Goal: Task Accomplishment & Management: Manage account settings

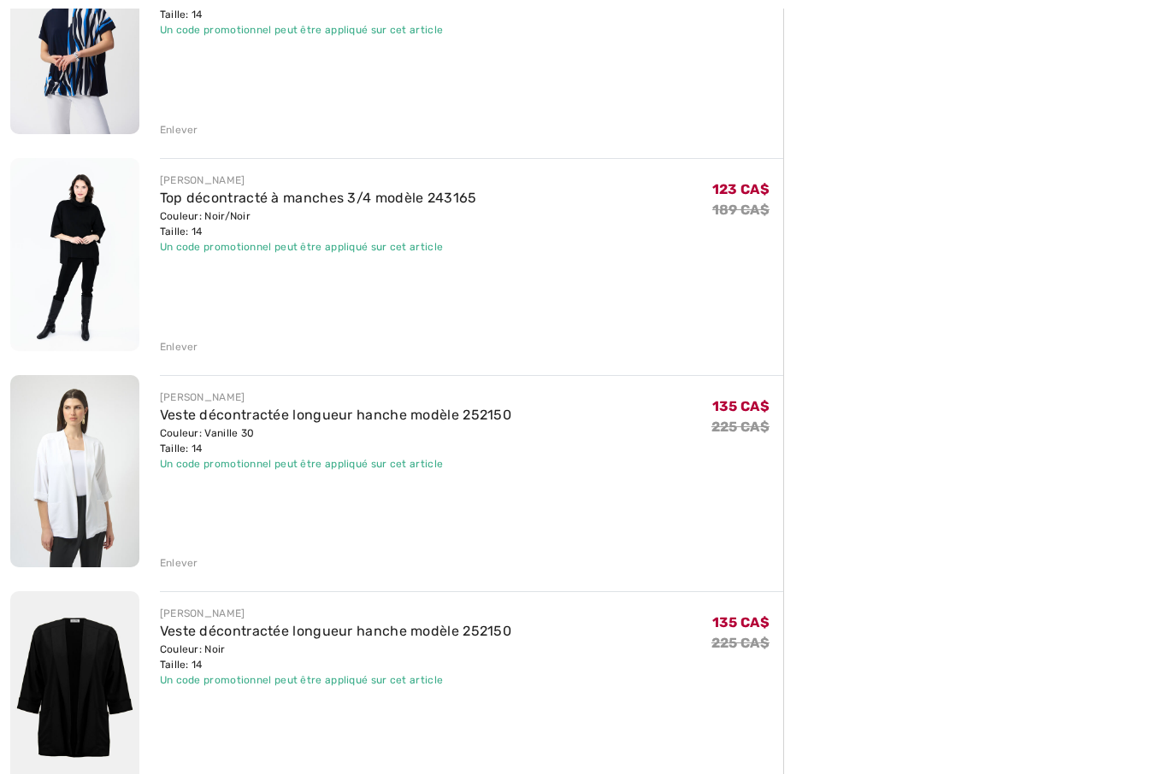
scroll to position [500, 0]
click at [400, 422] on link "Veste décontractée longueur hanche modèle 252150" at bounding box center [335, 415] width 351 height 16
click at [397, 413] on div "JOSEPH RIBKOFF Veste décontractée longueur hanche modèle 252150 Couleur: Vanill…" at bounding box center [471, 473] width 623 height 197
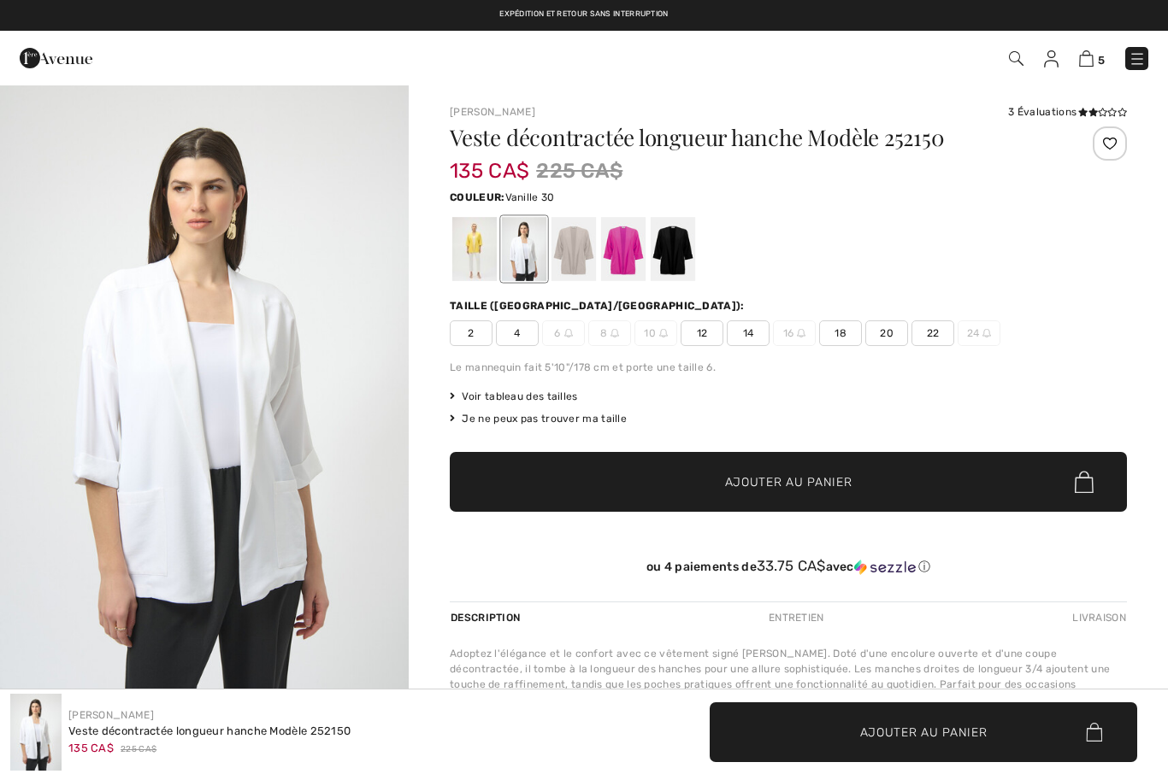
checkbox input "true"
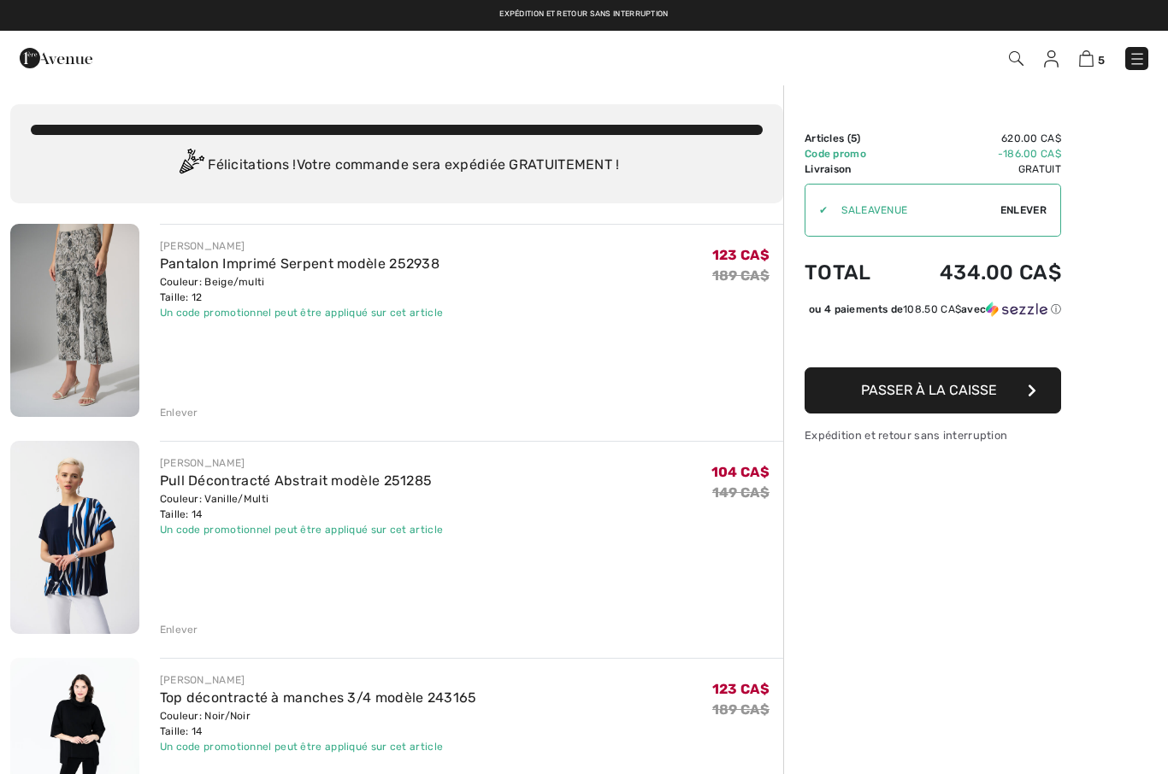
click at [1009, 214] on span "Enlever" at bounding box center [1023, 210] width 46 height 15
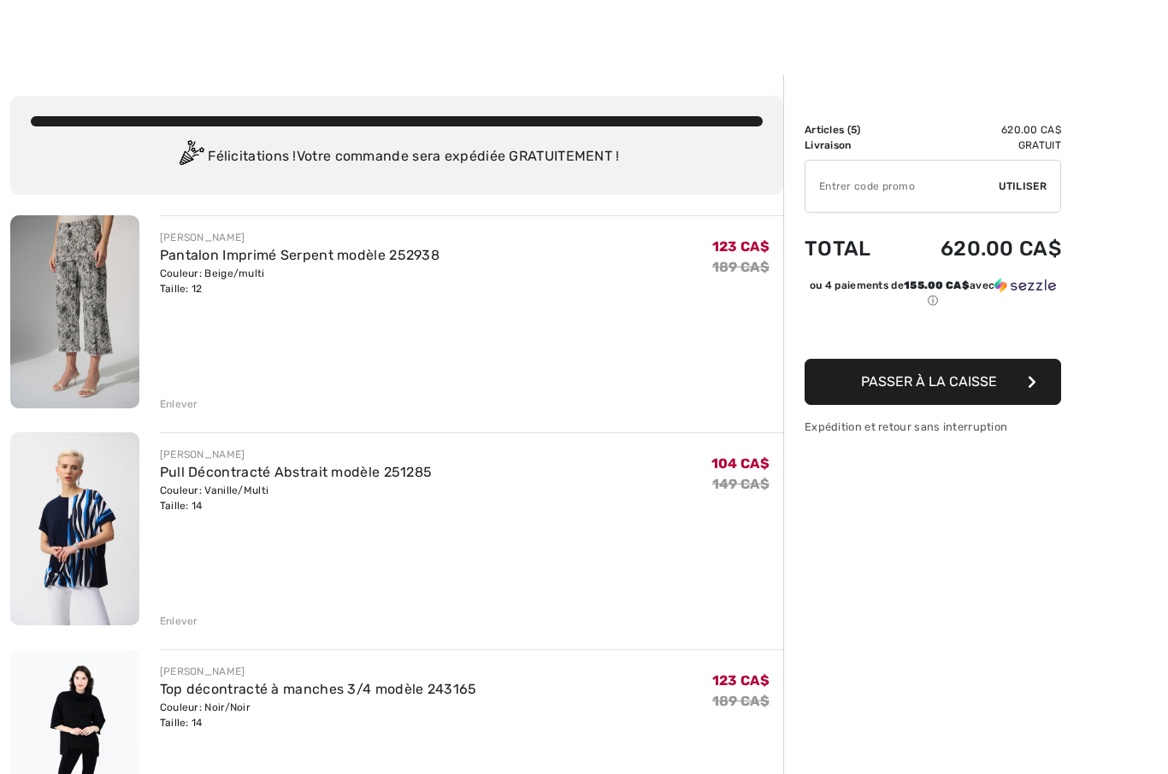
scroll to position [51, 0]
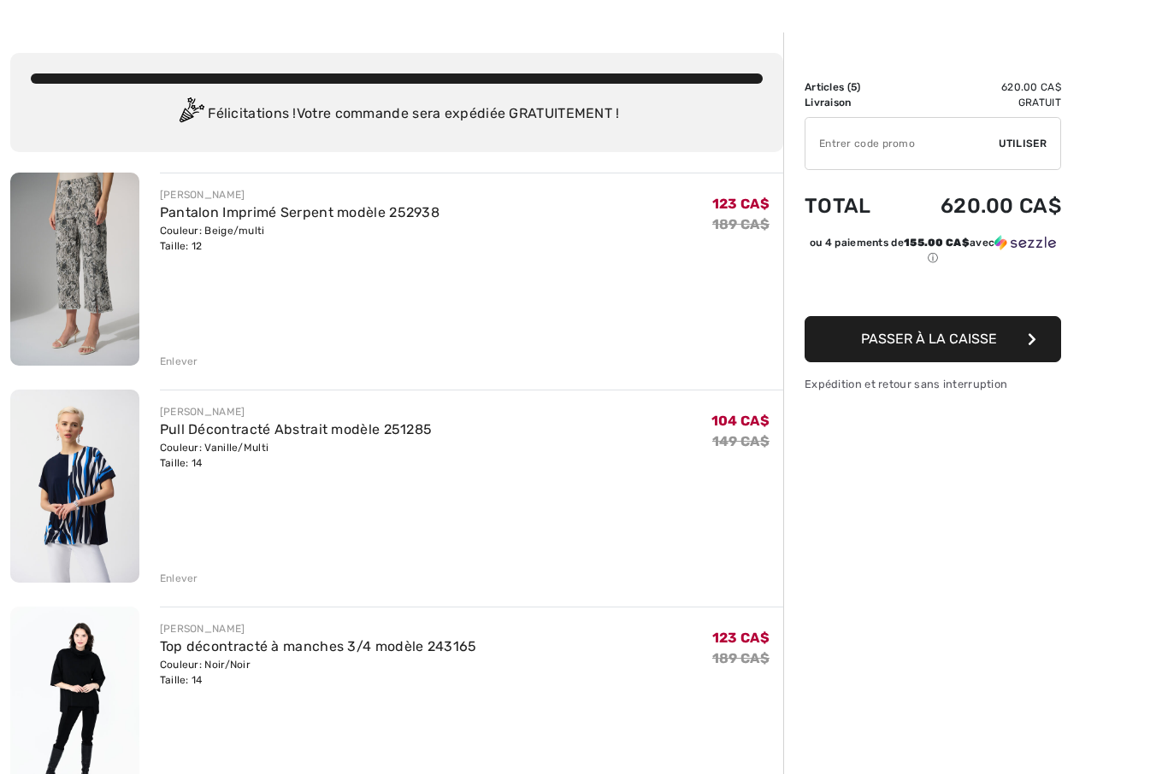
click at [191, 219] on link "Pantalon Imprimé Serpent modèle 252938" at bounding box center [299, 212] width 279 height 16
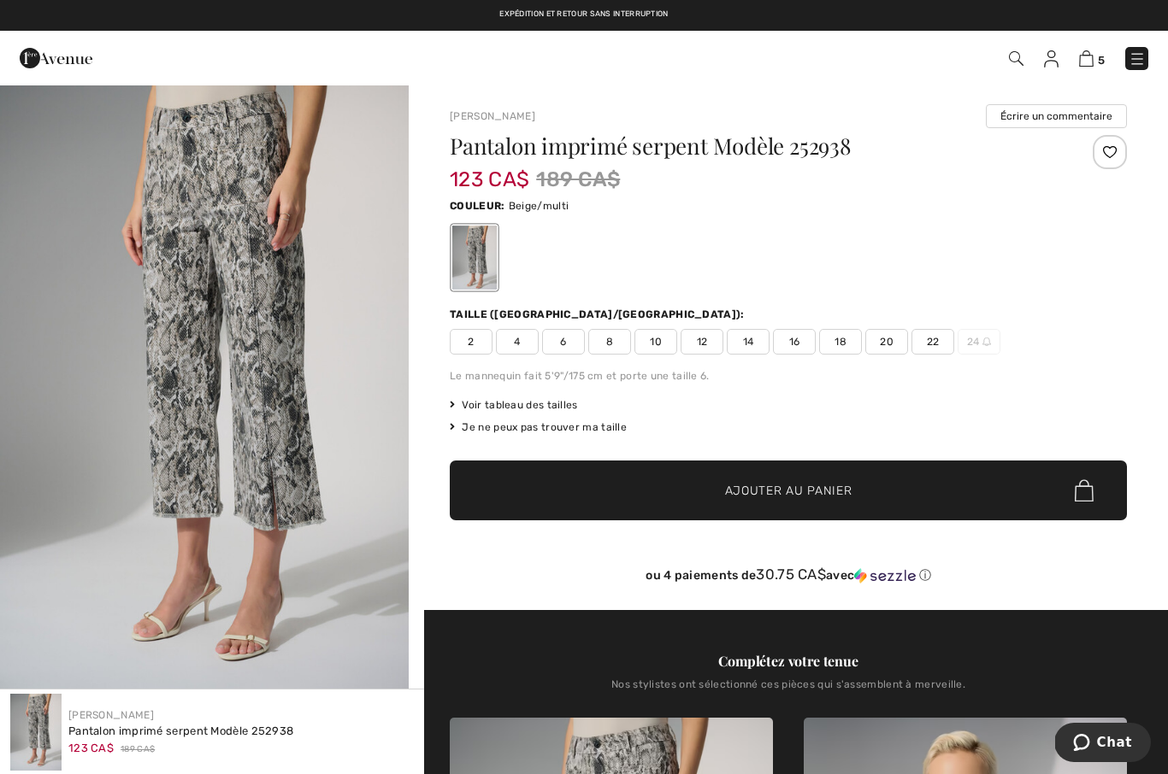
click at [705, 342] on span "12" at bounding box center [701, 342] width 43 height 26
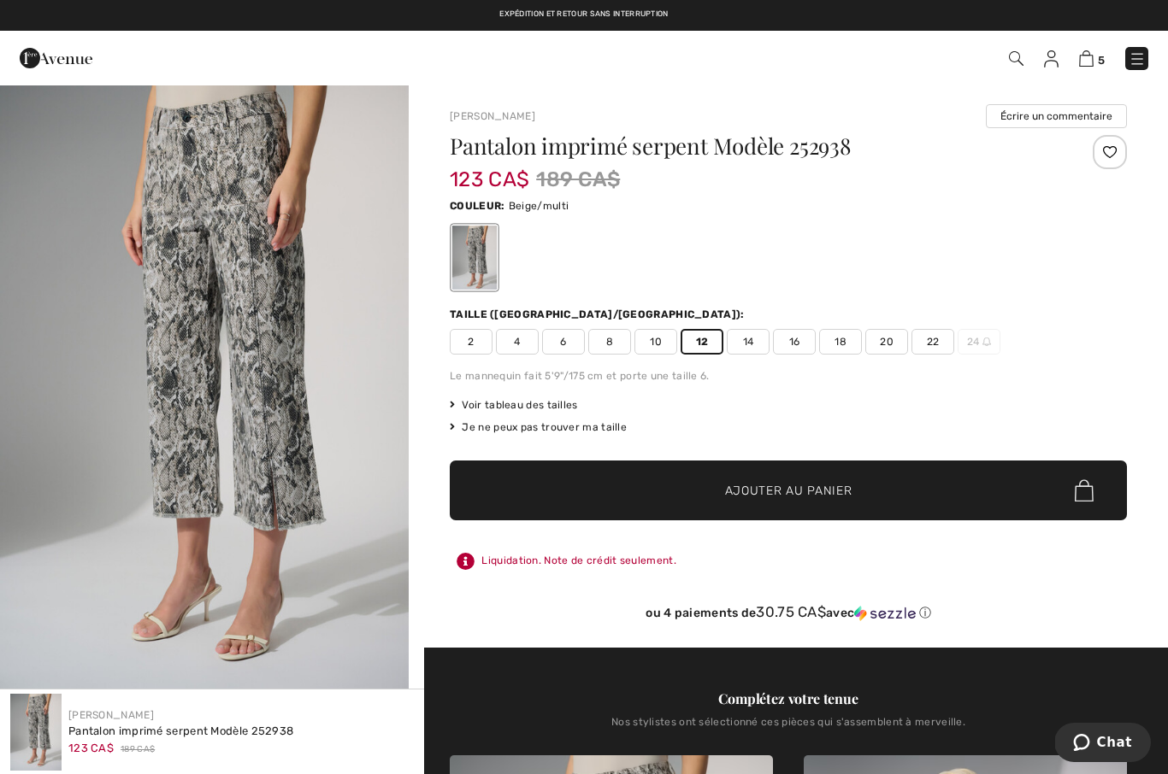
click at [711, 492] on span "✔ Ajouté au panier" at bounding box center [763, 491] width 134 height 18
click at [1085, 82] on div "6 Ajouté au panier Joseph Ribkoff Pantalon Imprimé Serpent Modèle 252938 123 CA…" at bounding box center [584, 58] width 1168 height 55
click at [1092, 51] on img at bounding box center [1086, 58] width 15 height 16
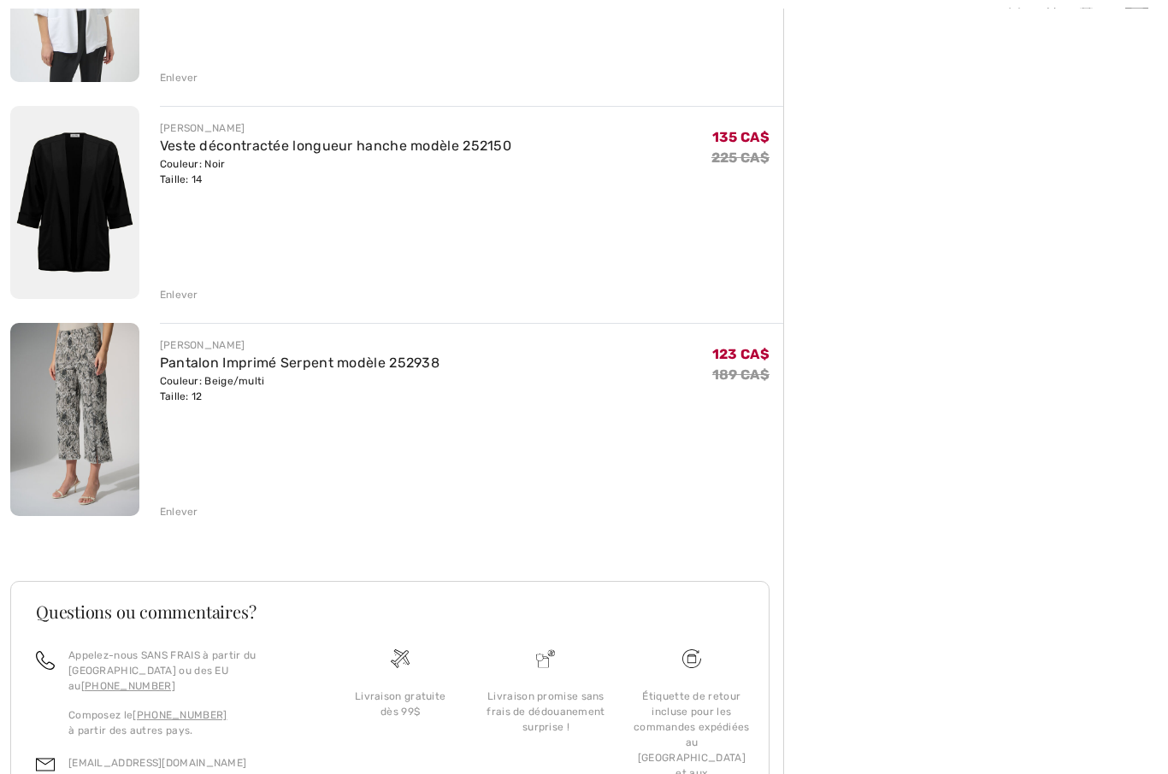
scroll to position [1032, 0]
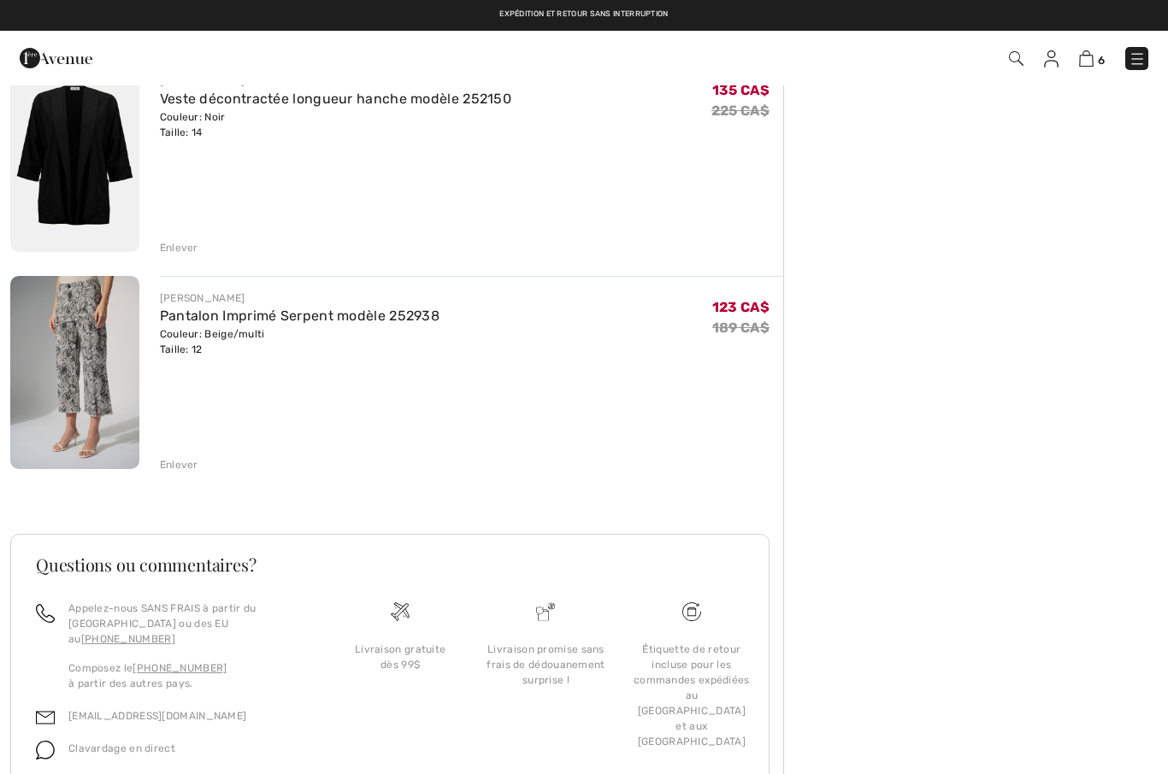
click at [168, 467] on div "Enlever" at bounding box center [179, 464] width 38 height 15
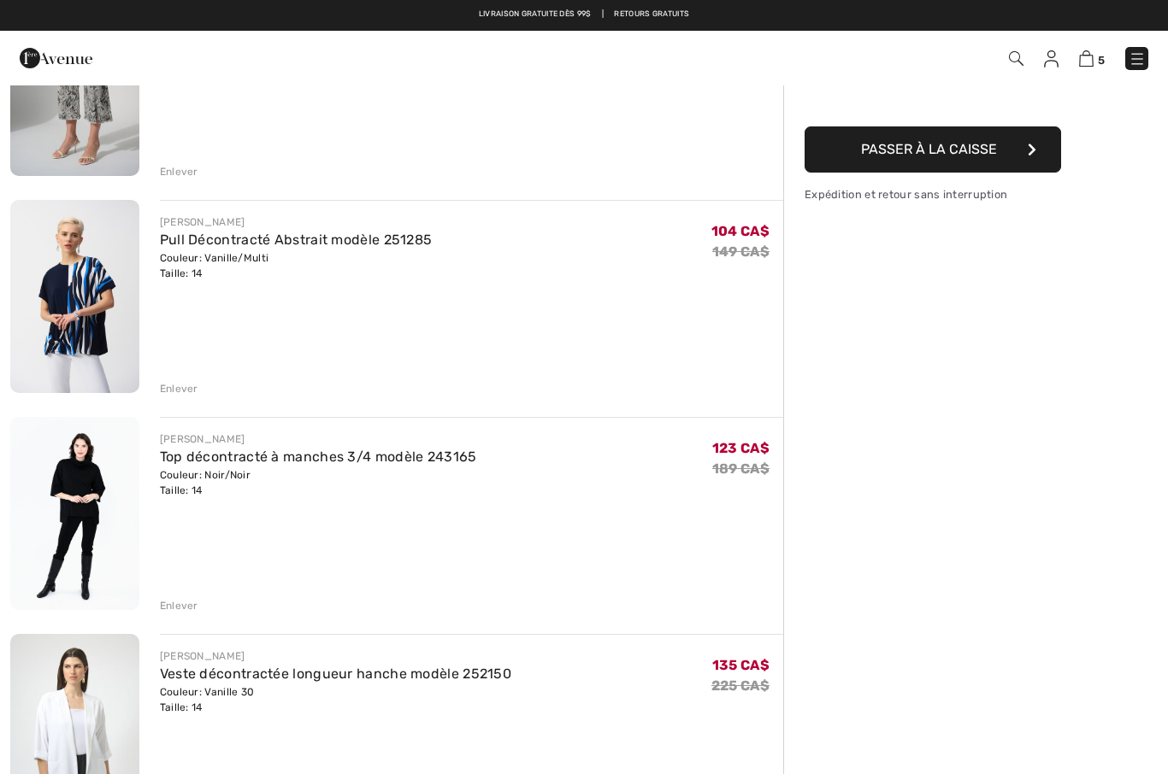
scroll to position [226, 0]
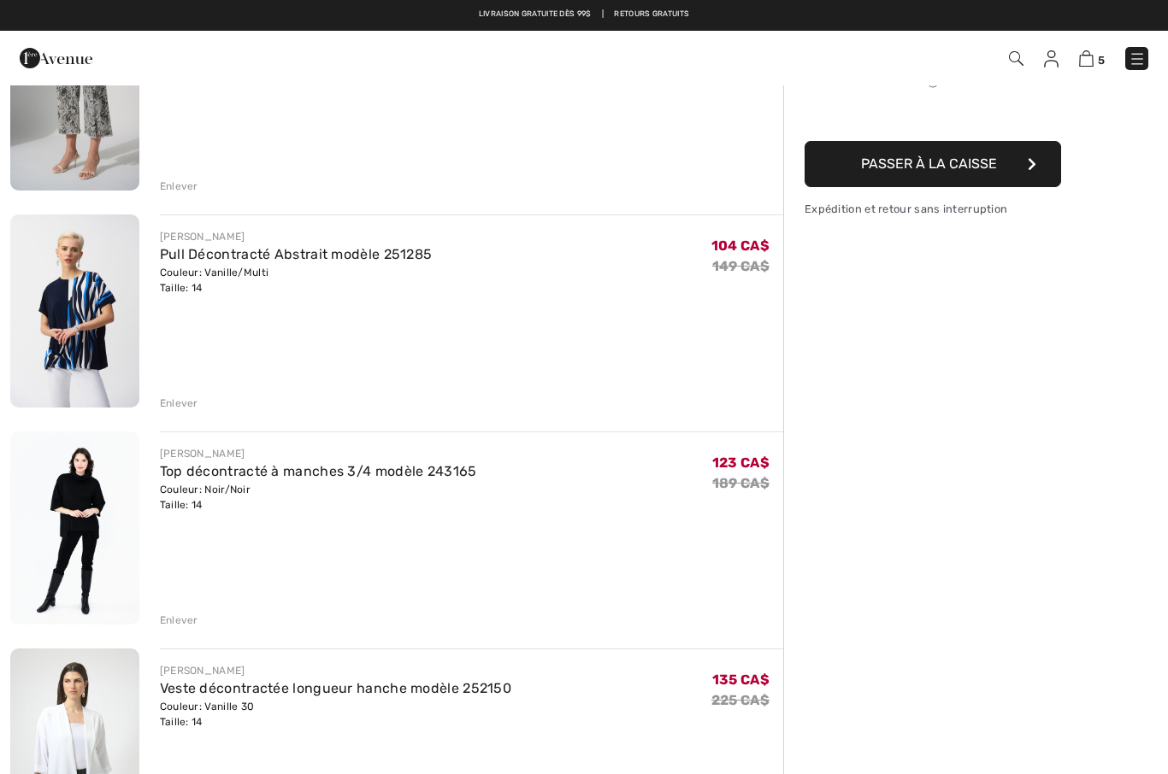
click at [177, 617] on div "Enlever" at bounding box center [179, 620] width 38 height 15
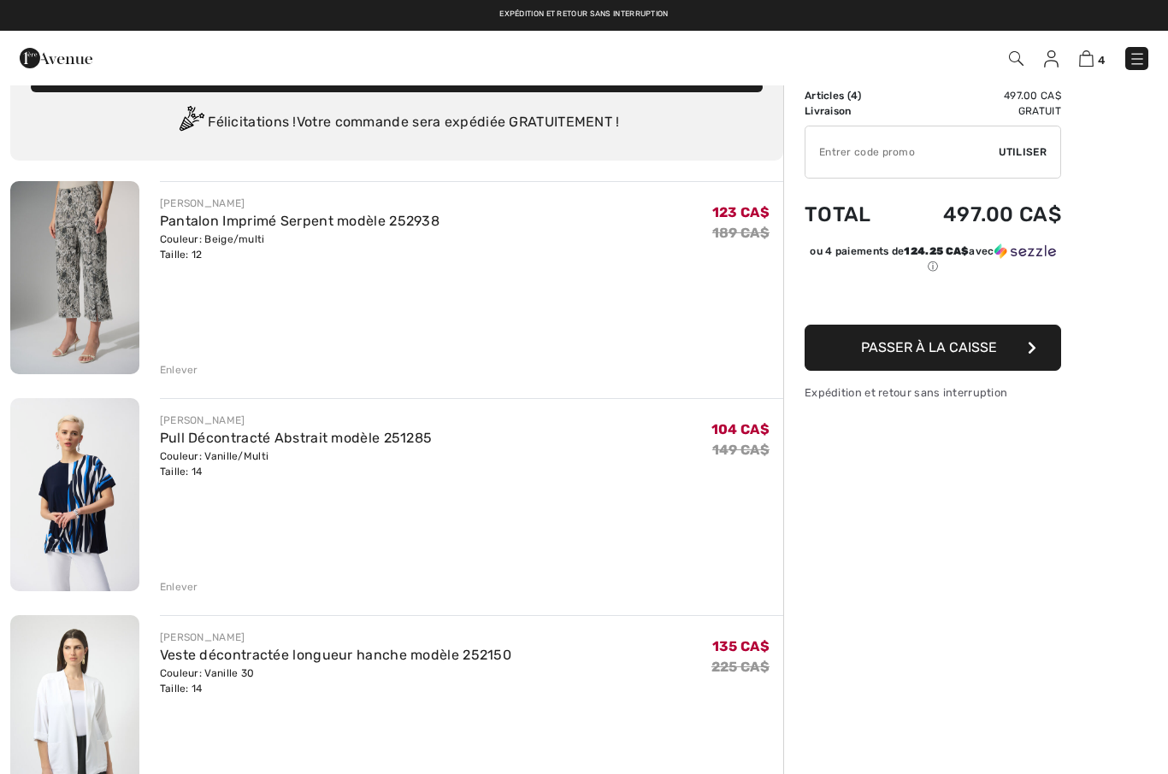
scroll to position [0, 0]
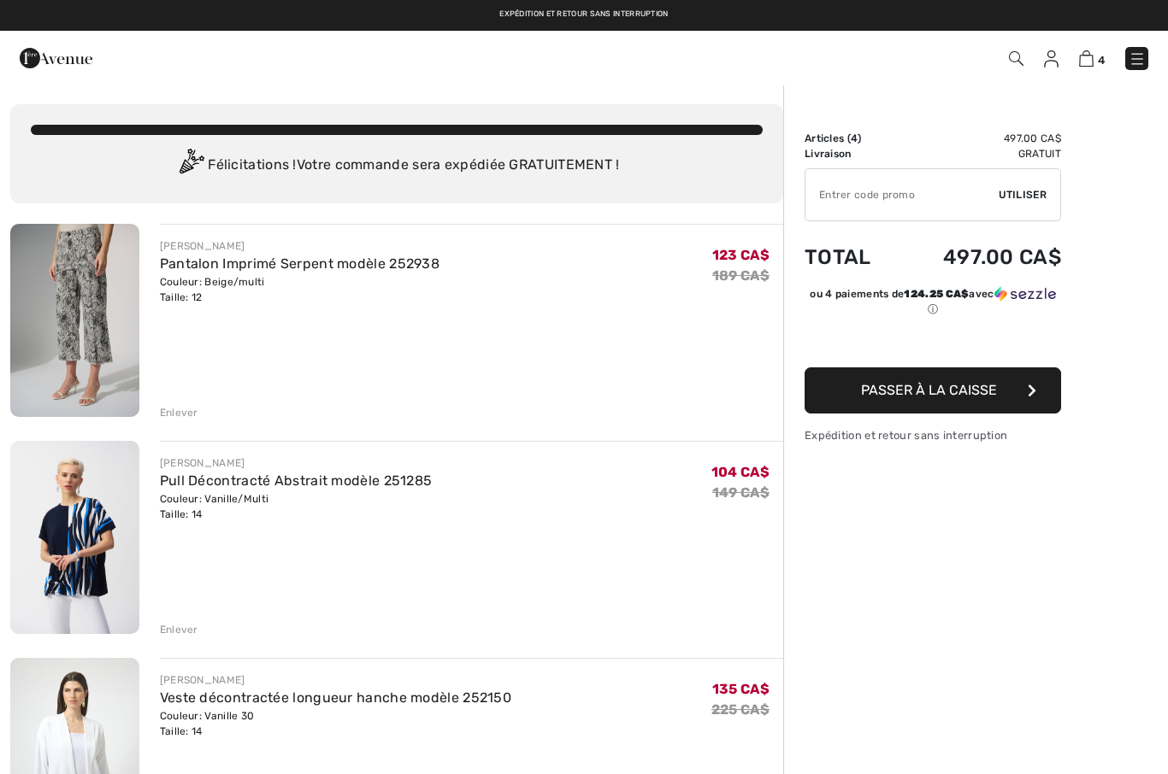
click at [80, 550] on img at bounding box center [74, 537] width 129 height 193
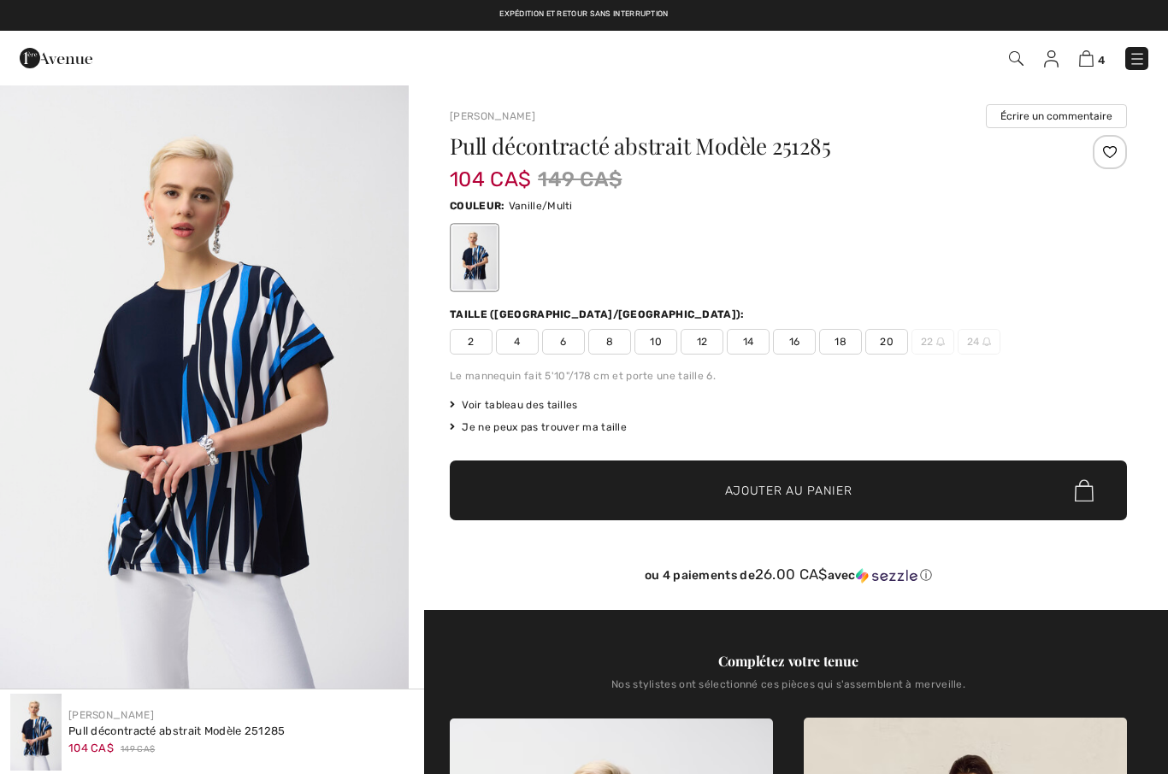
checkbox input "true"
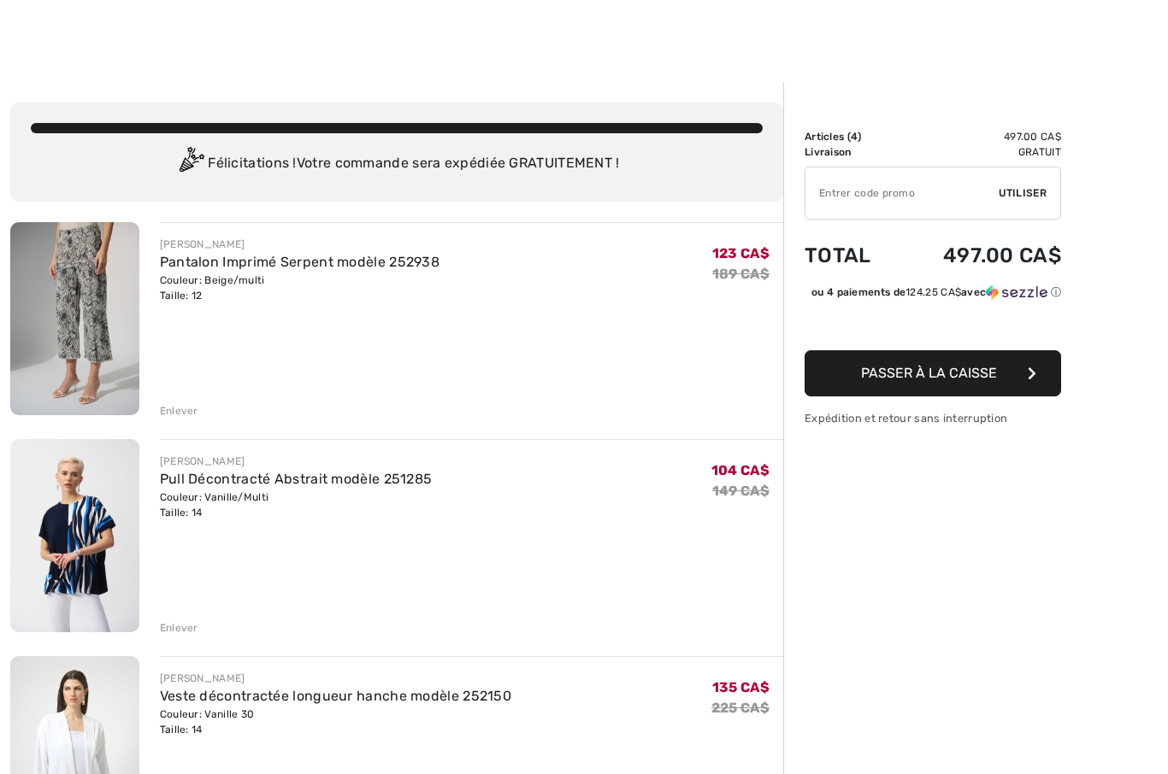
scroll to position [38, 0]
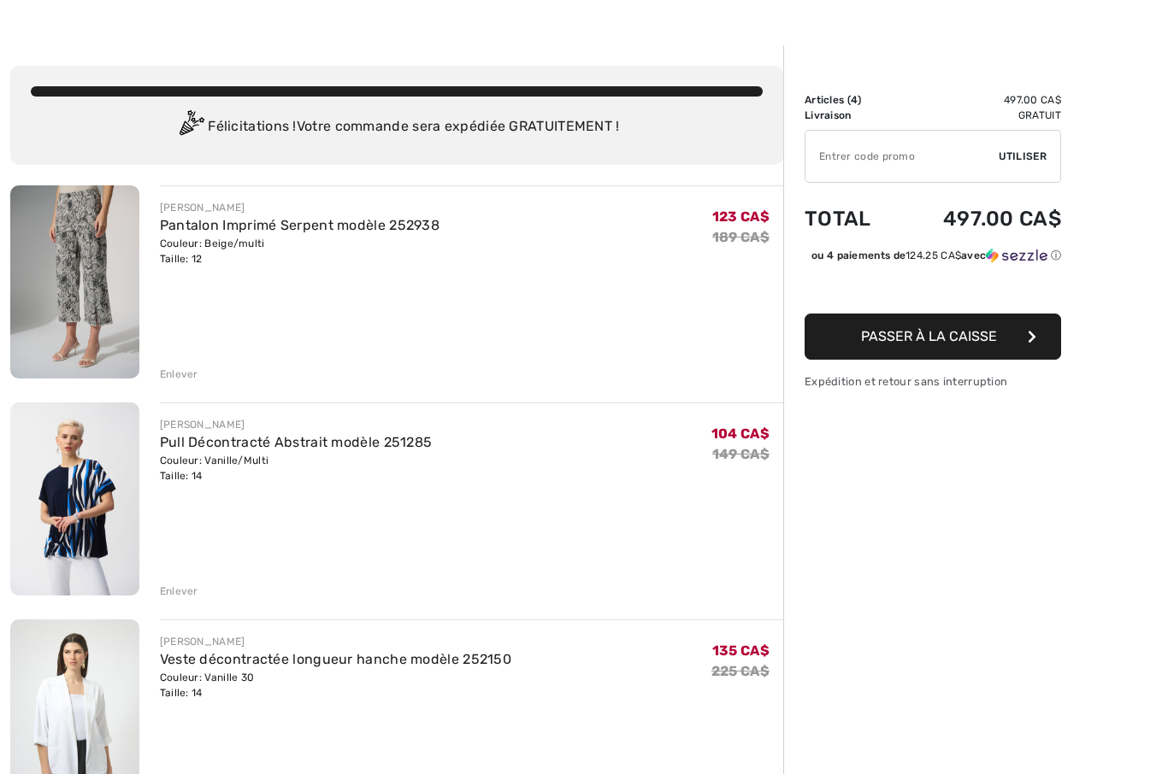
click at [179, 588] on div "Enlever" at bounding box center [179, 591] width 38 height 15
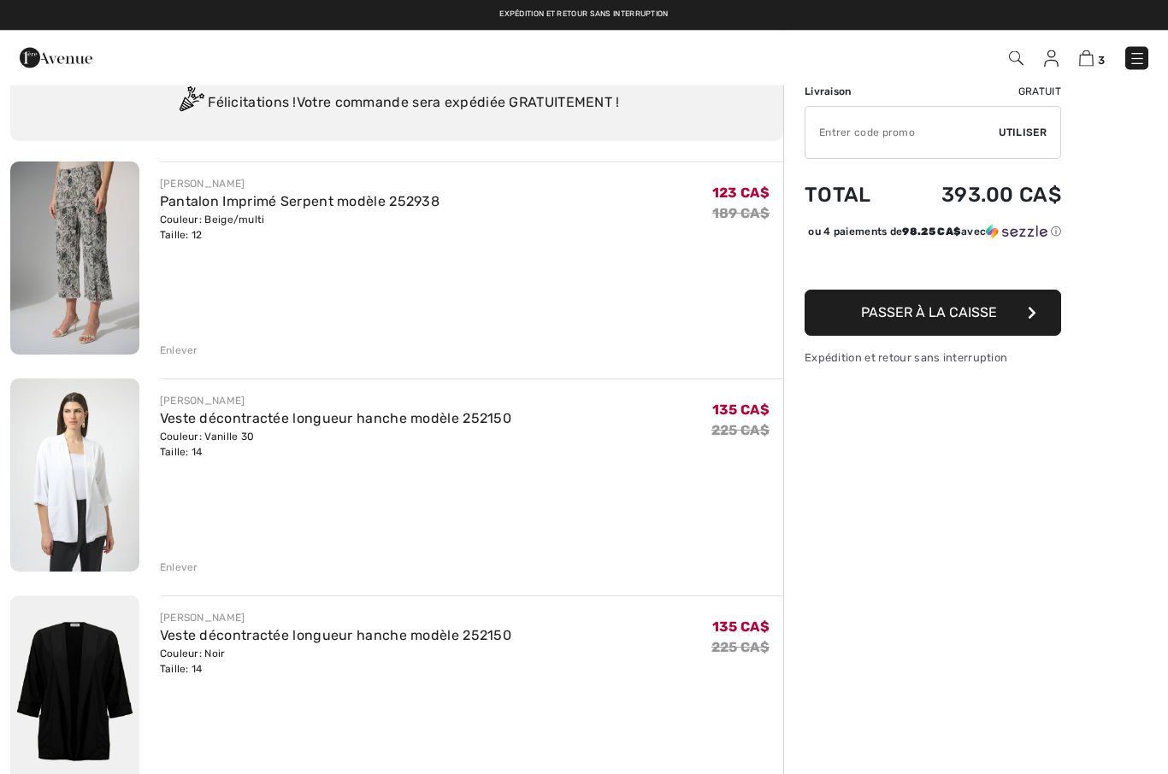
scroll to position [0, 0]
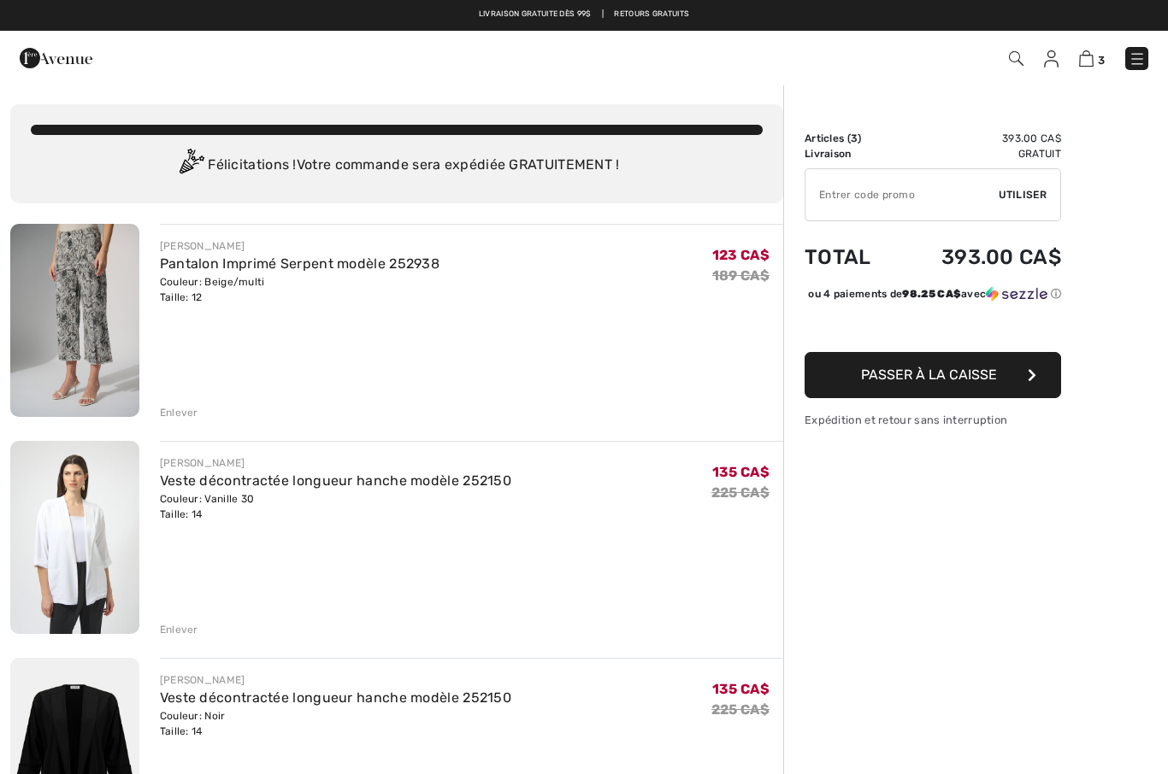
click at [1011, 196] on span "Utiliser" at bounding box center [1022, 194] width 48 height 15
click at [1131, 57] on img at bounding box center [1136, 58] width 17 height 17
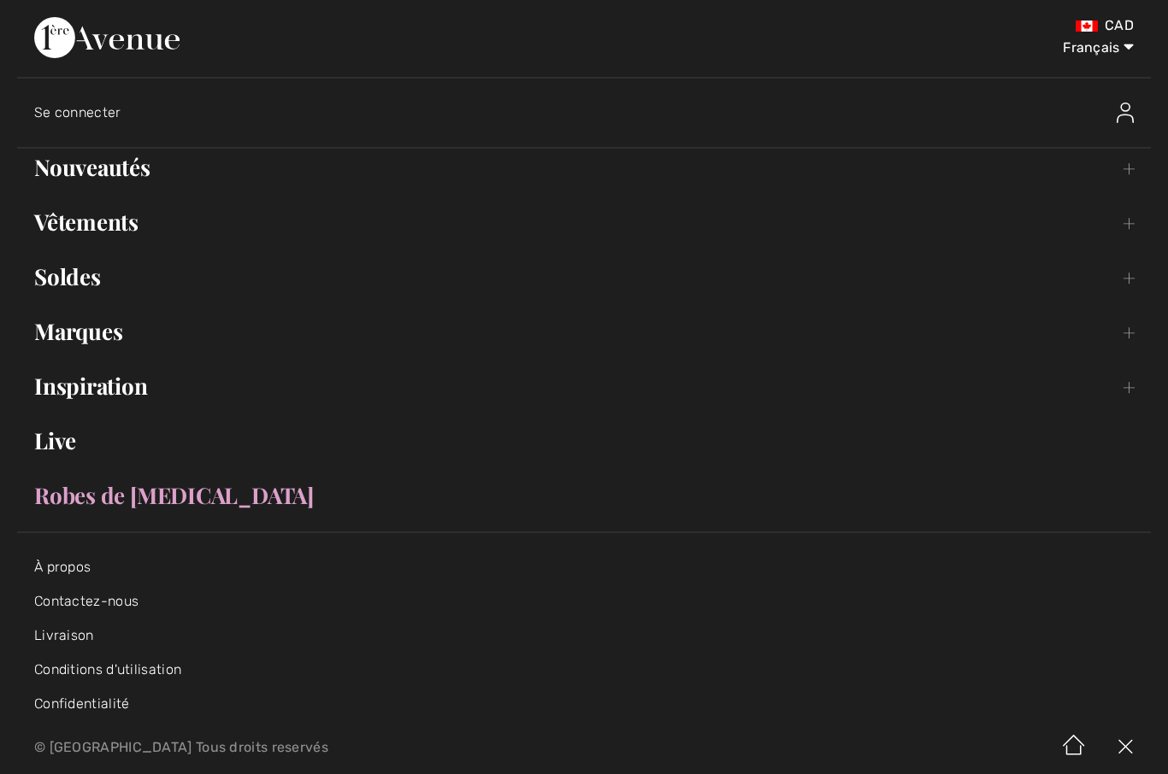
click at [1124, 118] on img at bounding box center [1124, 113] width 17 height 21
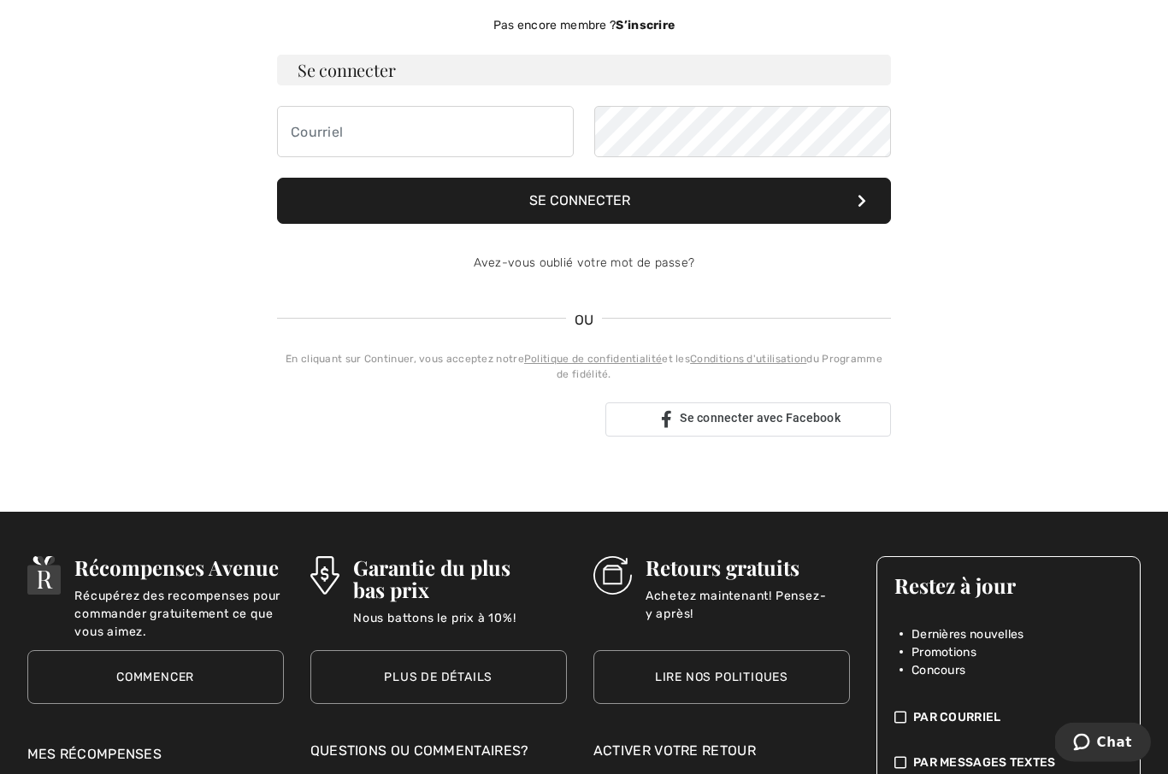
scroll to position [201, 0]
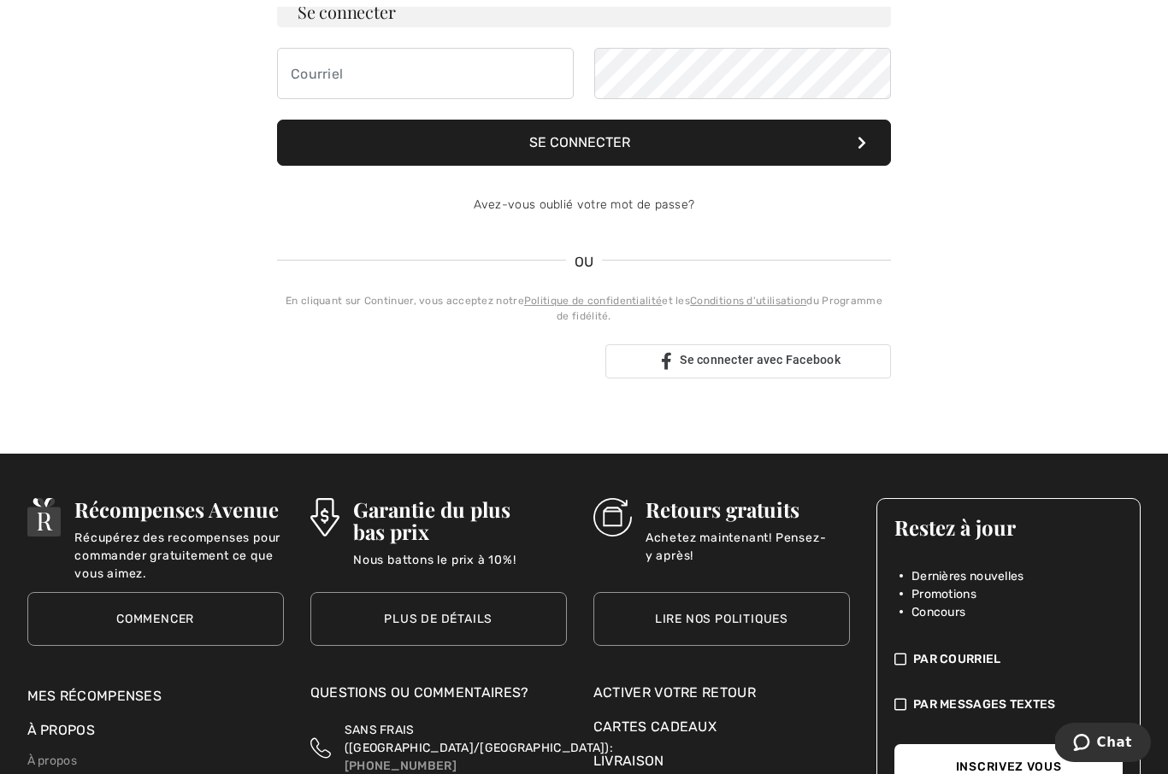
click at [174, 625] on link "Commencer" at bounding box center [155, 619] width 256 height 54
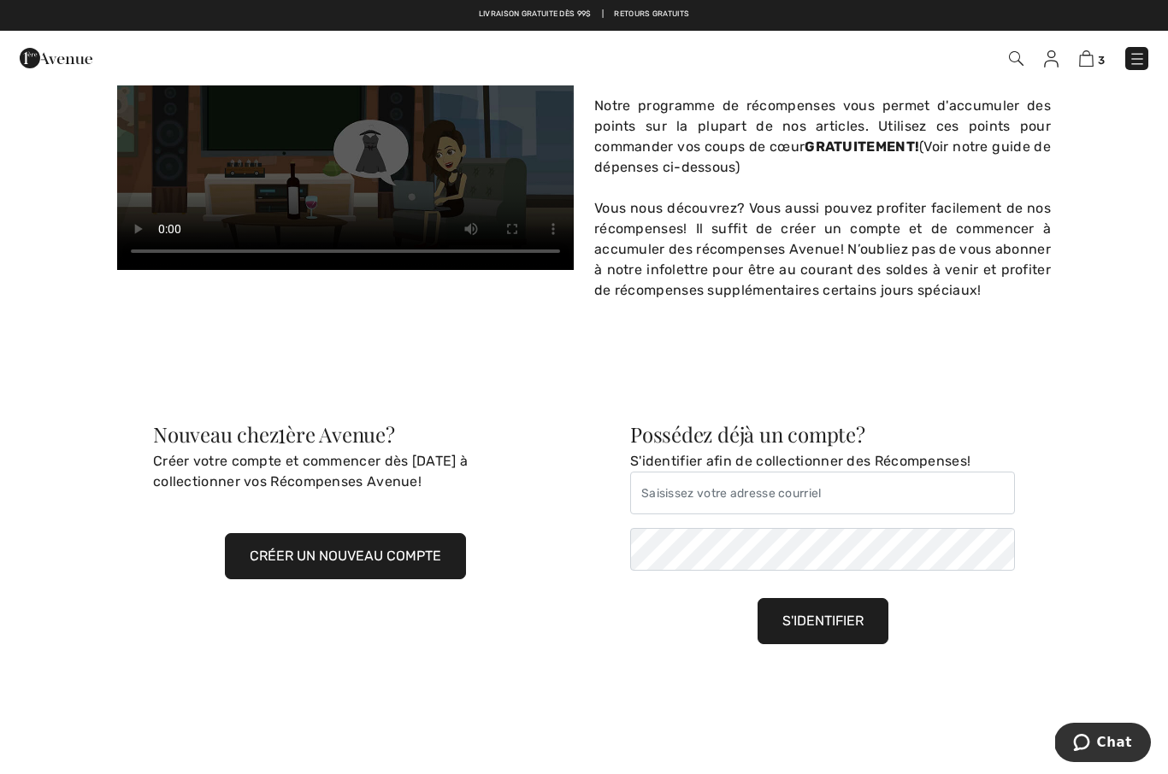
scroll to position [715, 0]
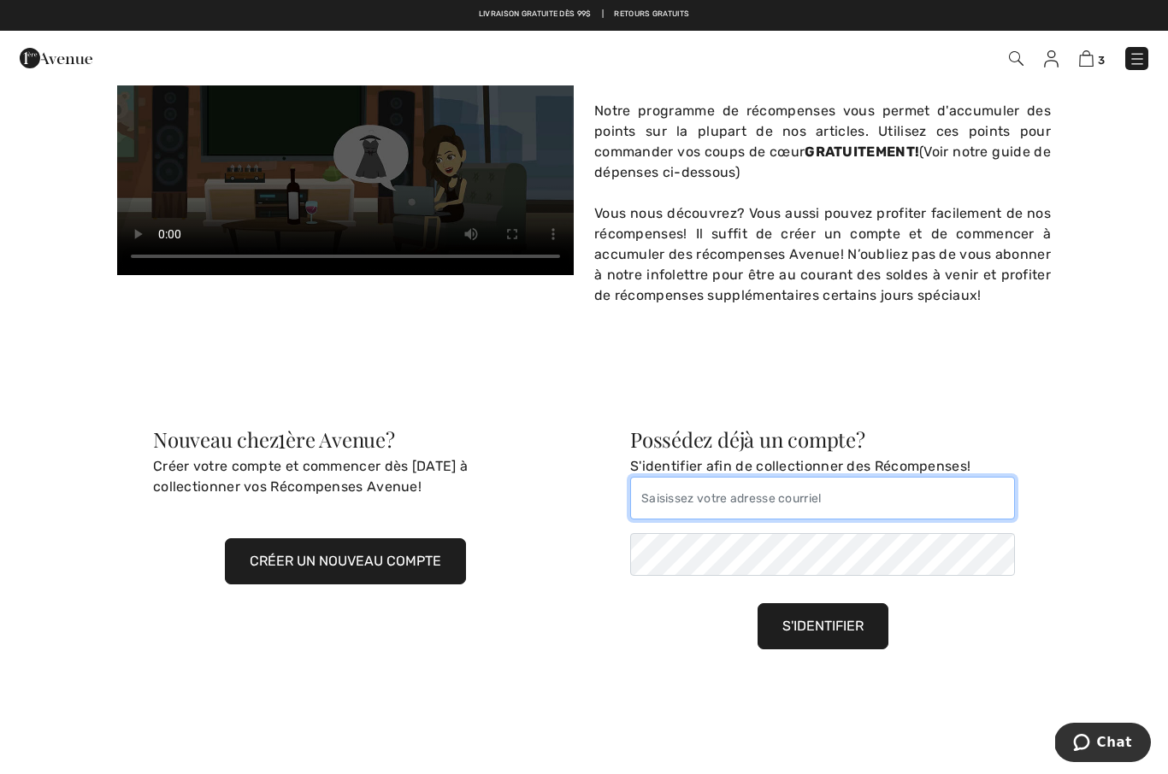
click at [653, 502] on input "email" at bounding box center [822, 498] width 385 height 43
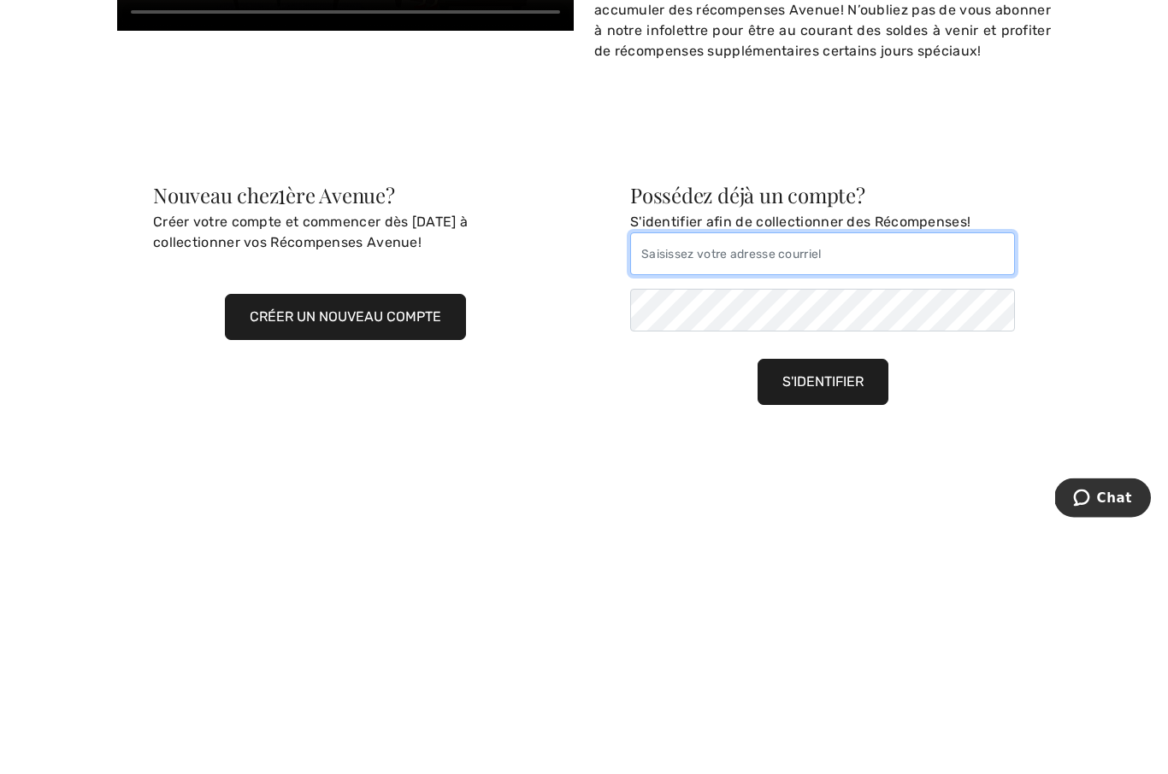
type input "micgin@videotron.ca"
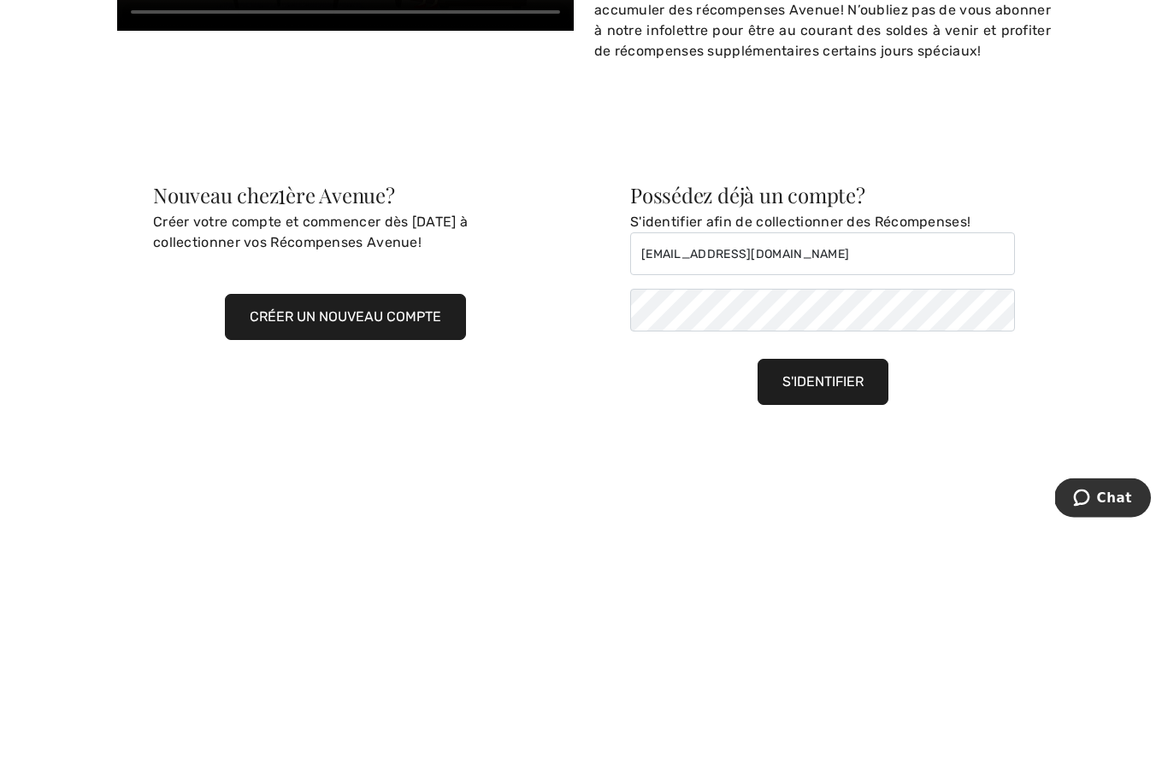
click at [821, 604] on button "S'identifier" at bounding box center [822, 627] width 131 height 46
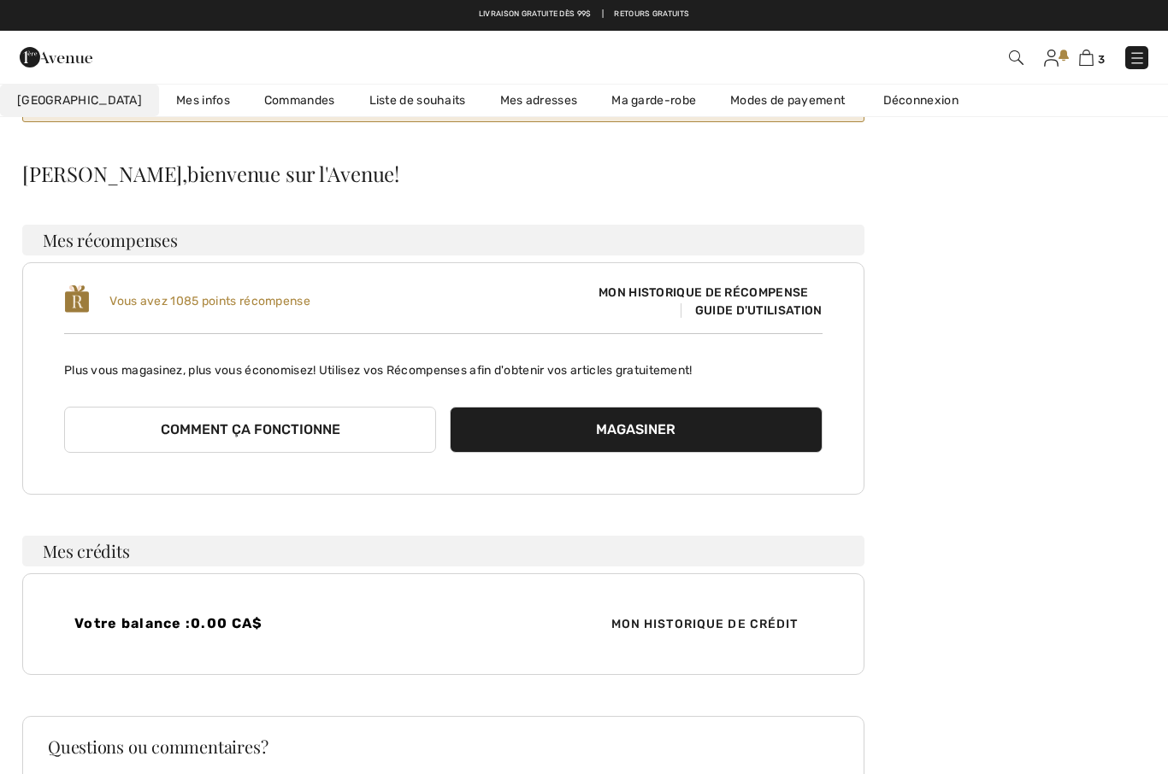
scroll to position [127, 0]
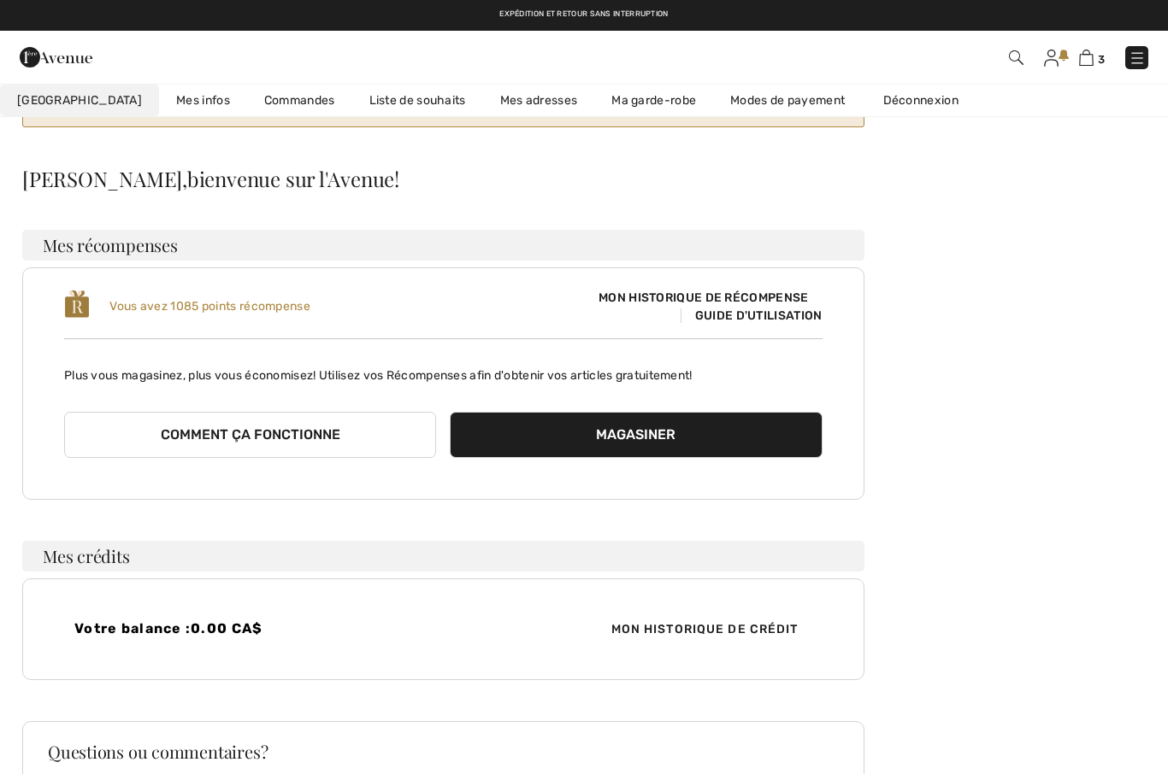
click at [751, 306] on span "Mon historique de récompense" at bounding box center [703, 298] width 237 height 18
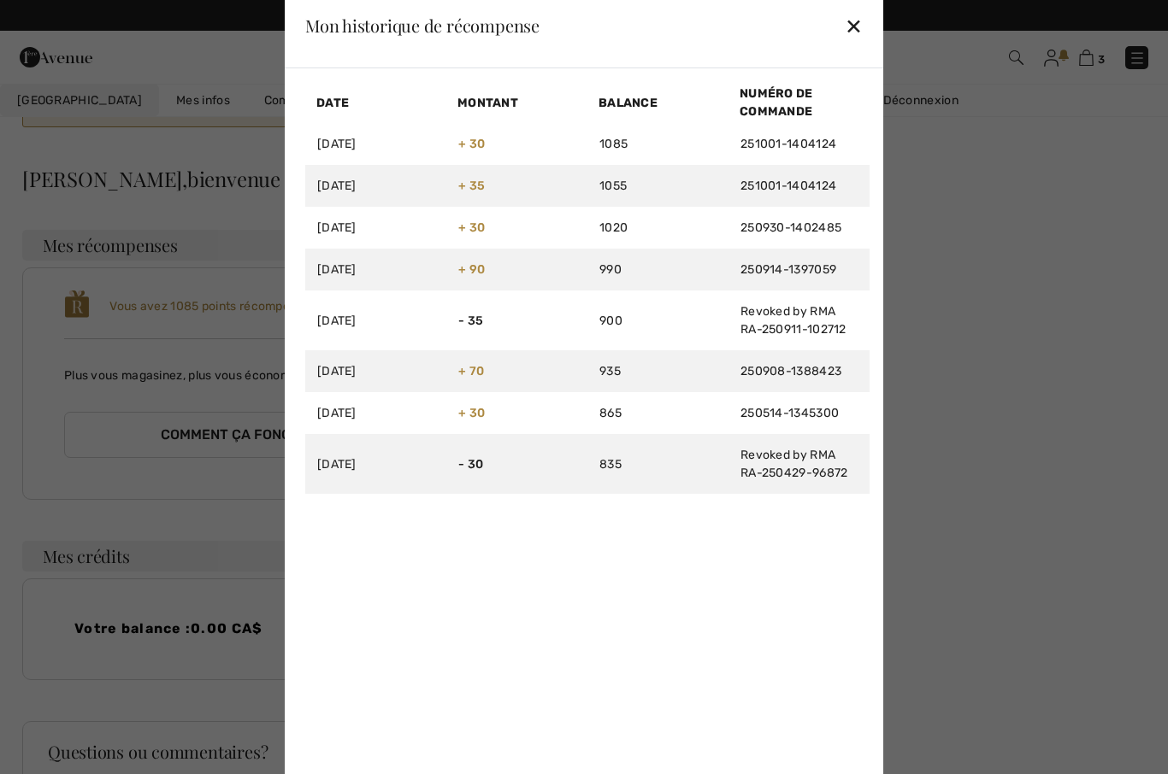
click at [853, 44] on div "✕" at bounding box center [853, 26] width 18 height 36
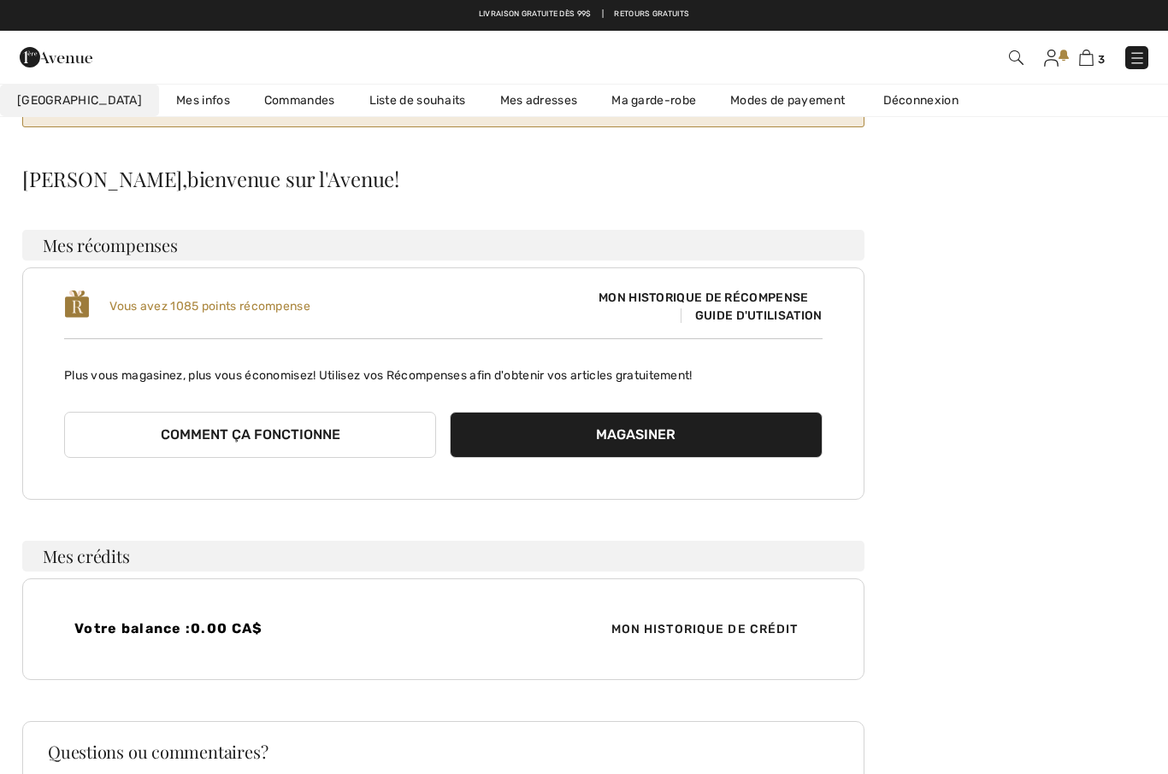
click at [292, 446] on button "Comment ça fonctionne" at bounding box center [250, 435] width 372 height 46
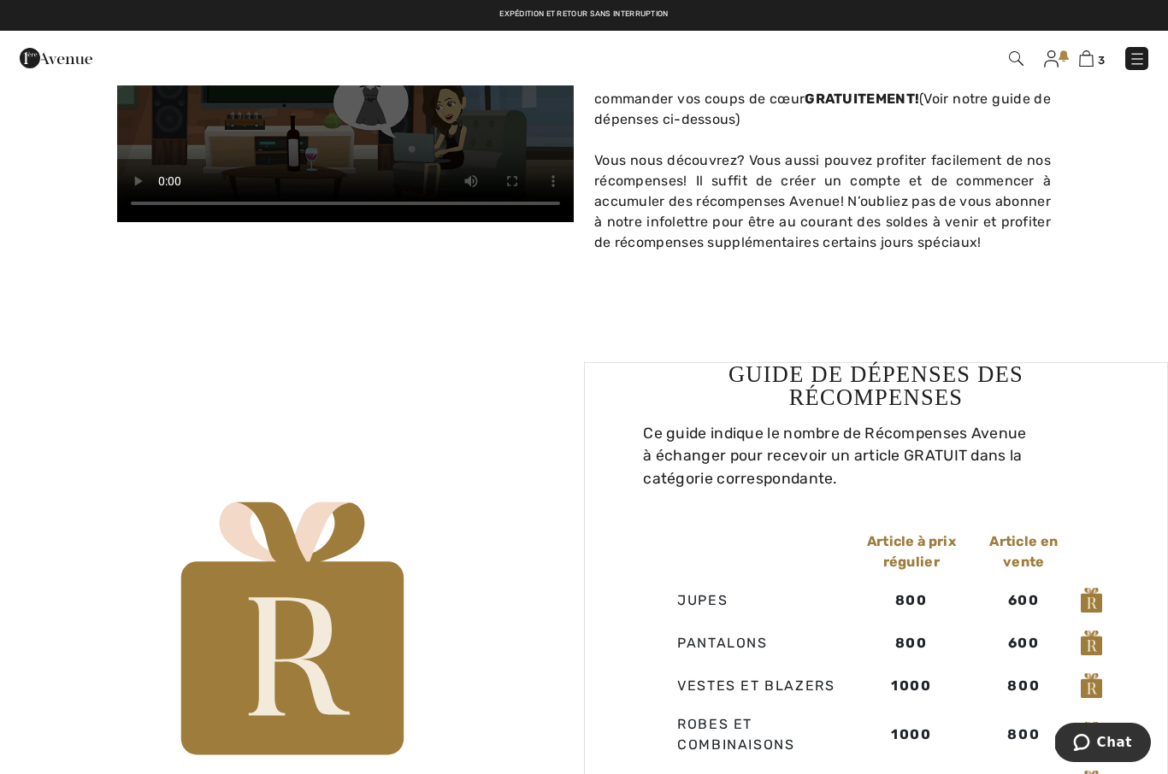
scroll to position [767, 0]
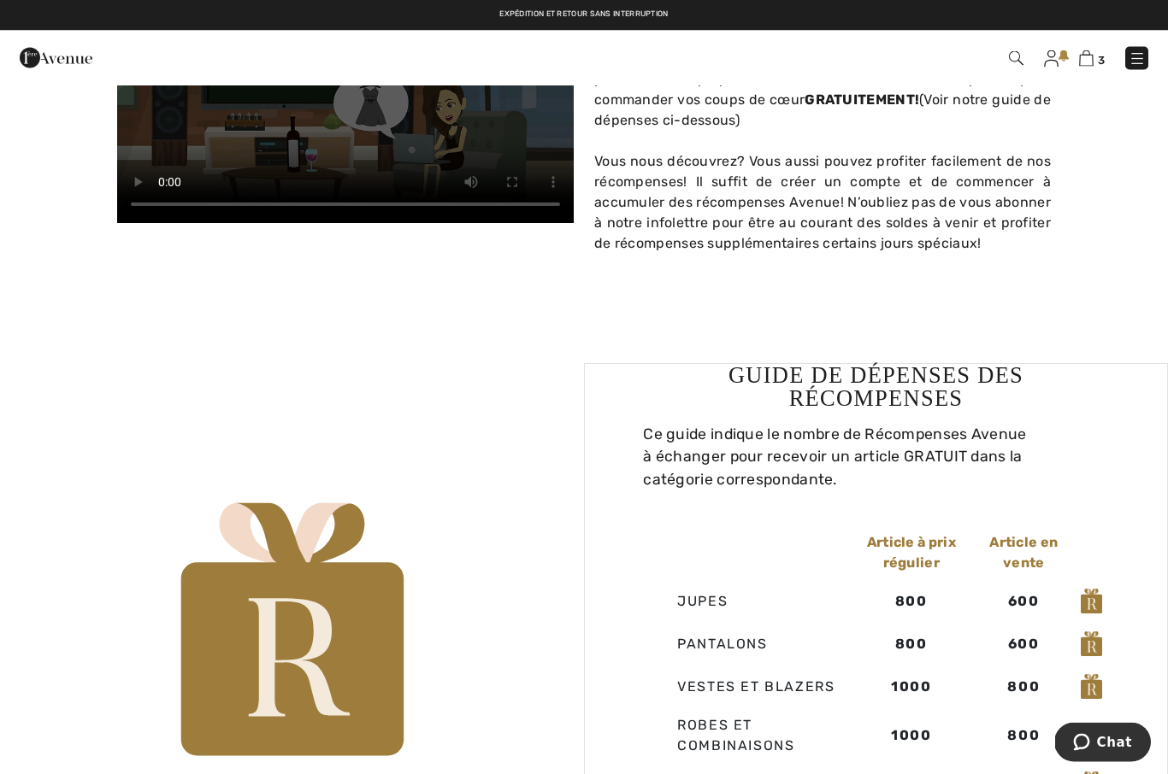
click at [1053, 56] on img at bounding box center [1051, 58] width 15 height 17
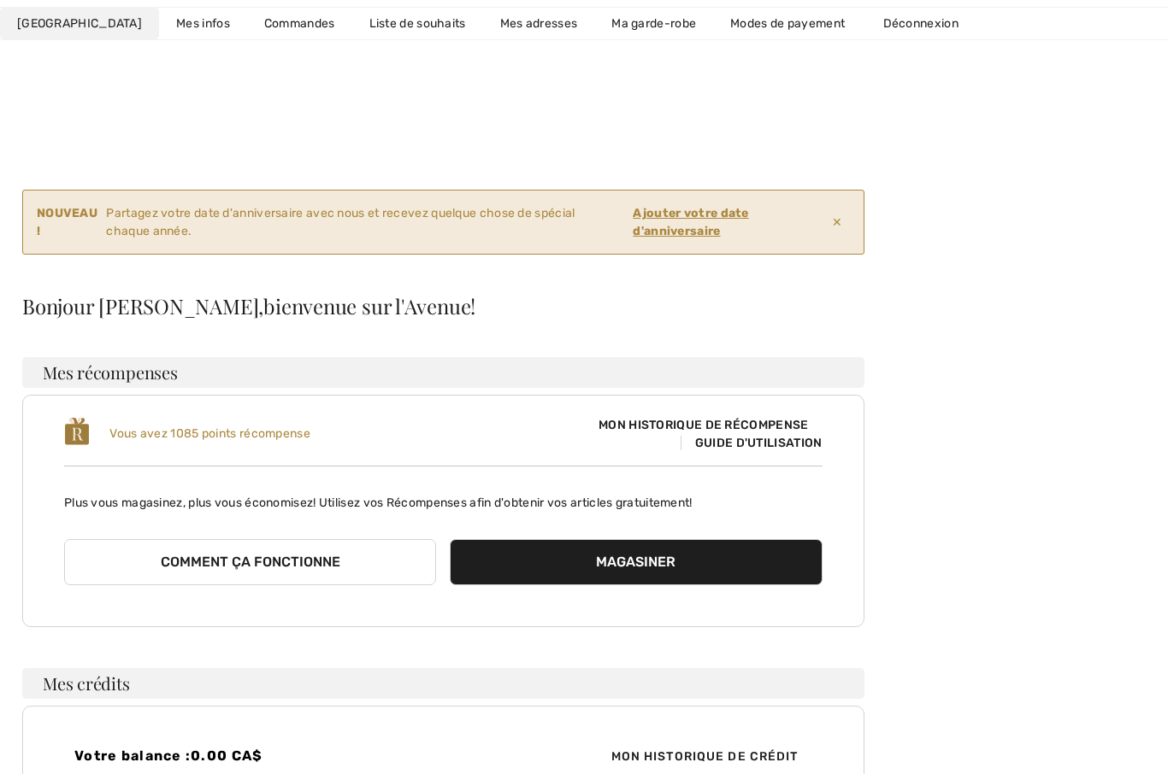
scroll to position [10, 0]
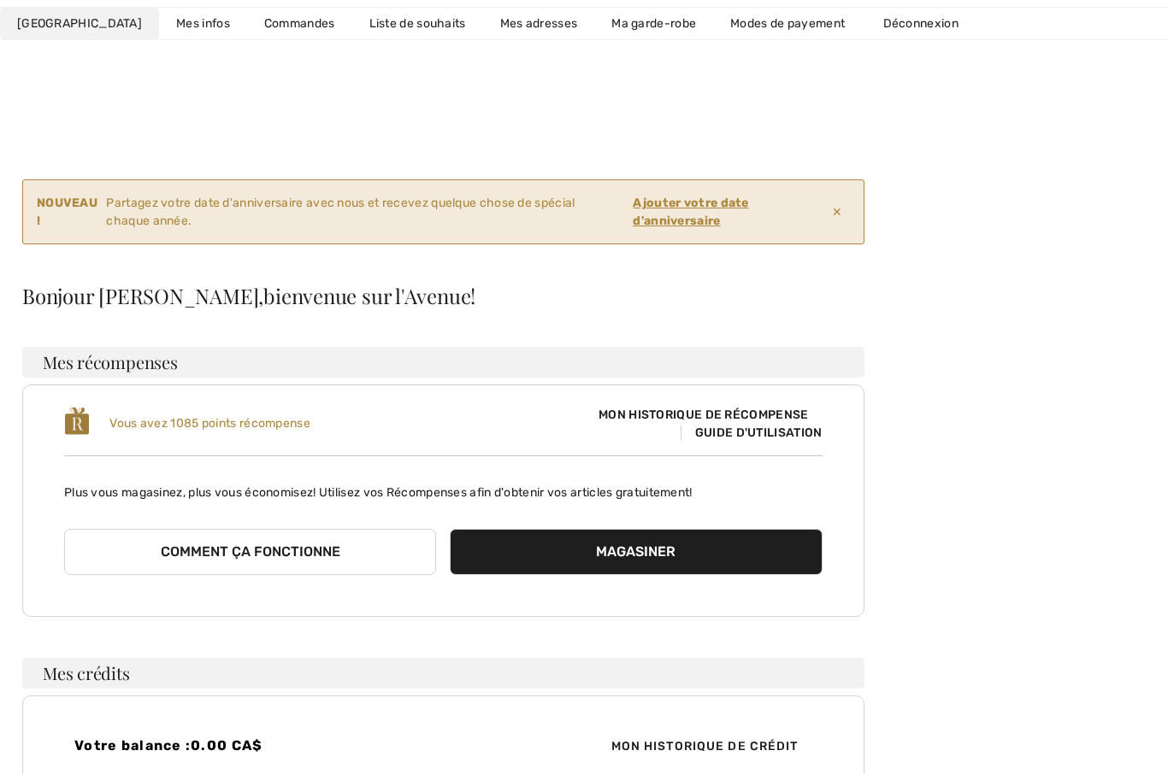
click at [707, 496] on p "Plus vous magasinez, plus vous économisez! Utilisez vos Récompenses afin d'obte…" at bounding box center [443, 486] width 758 height 32
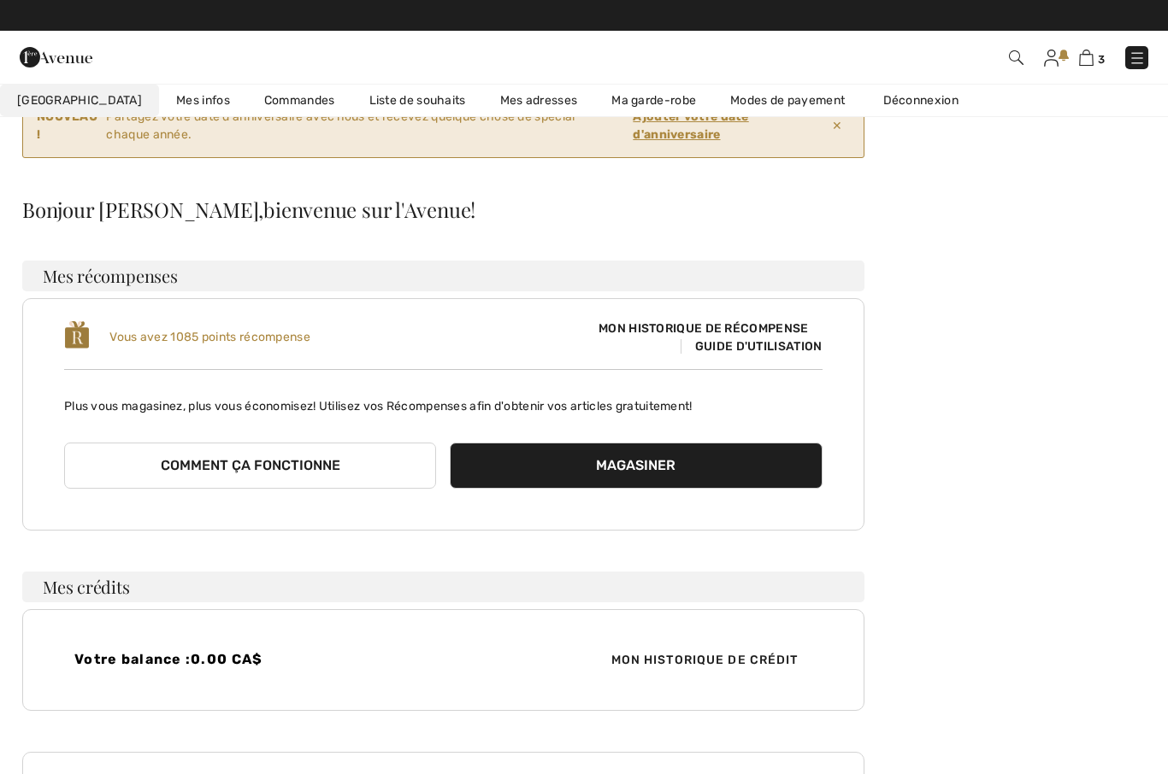
scroll to position [0, 0]
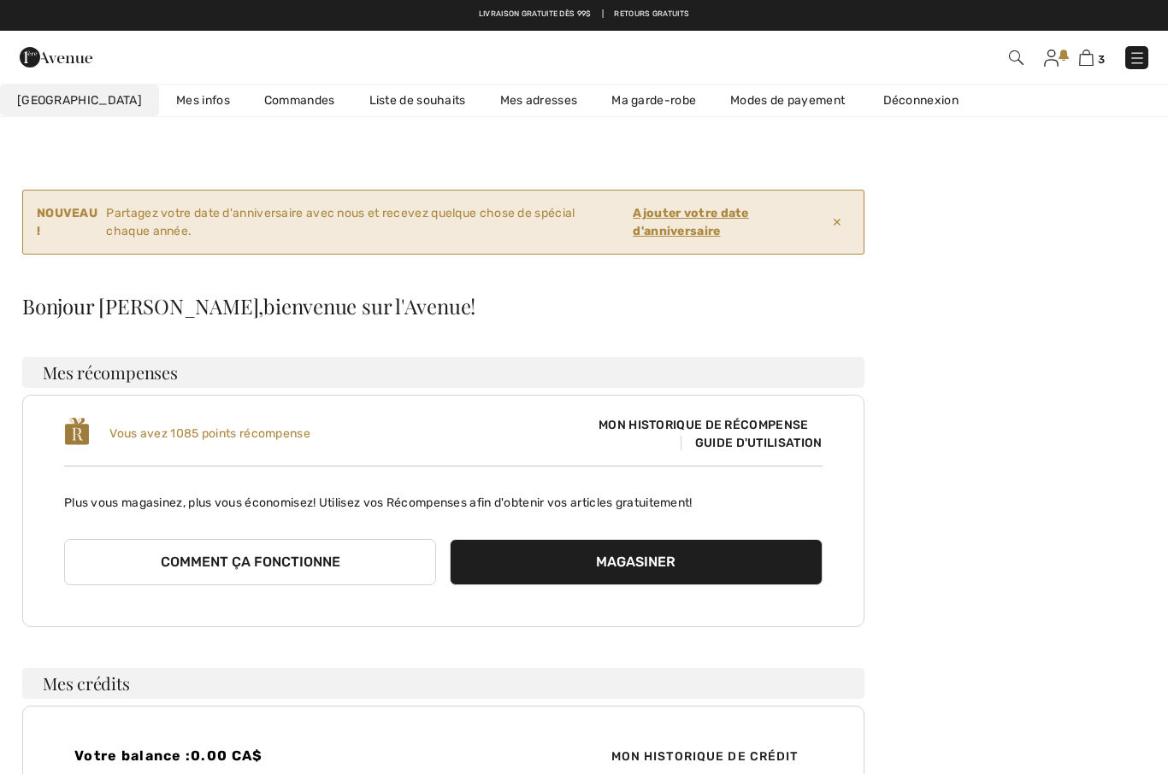
click at [1085, 64] on img at bounding box center [1086, 58] width 15 height 16
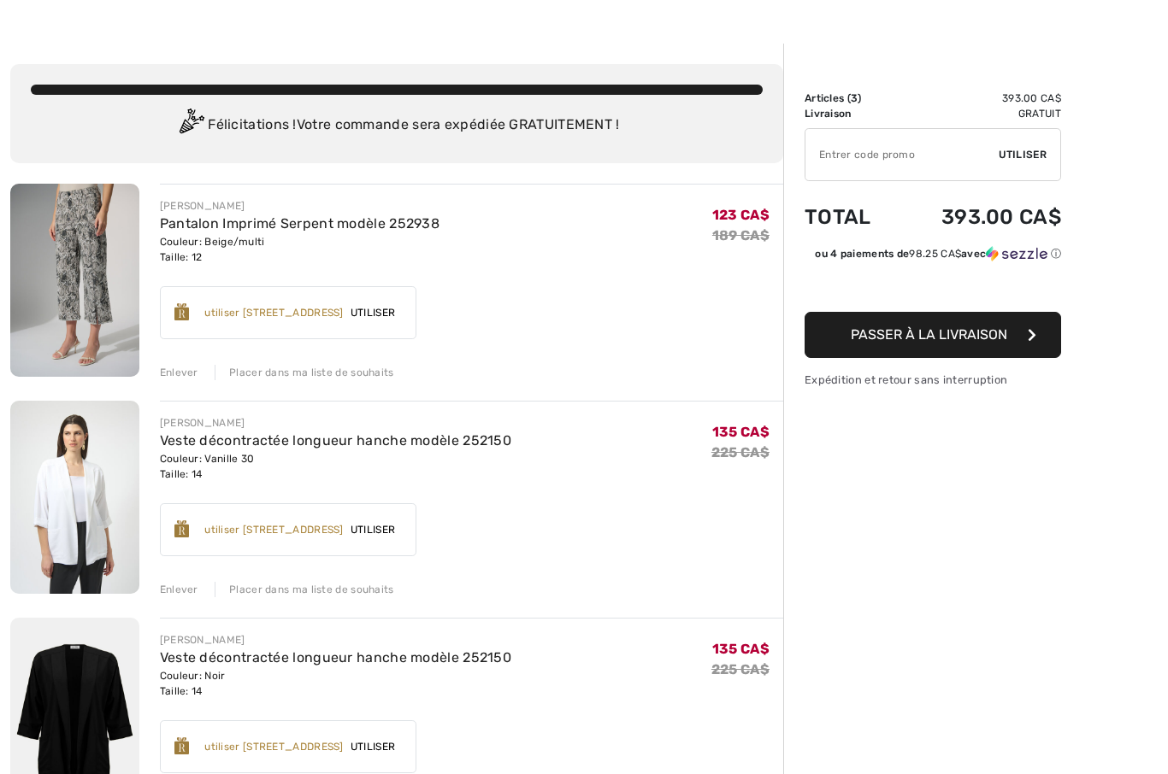
scroll to position [40, 0]
click at [402, 746] on span "Utiliser" at bounding box center [373, 746] width 58 height 15
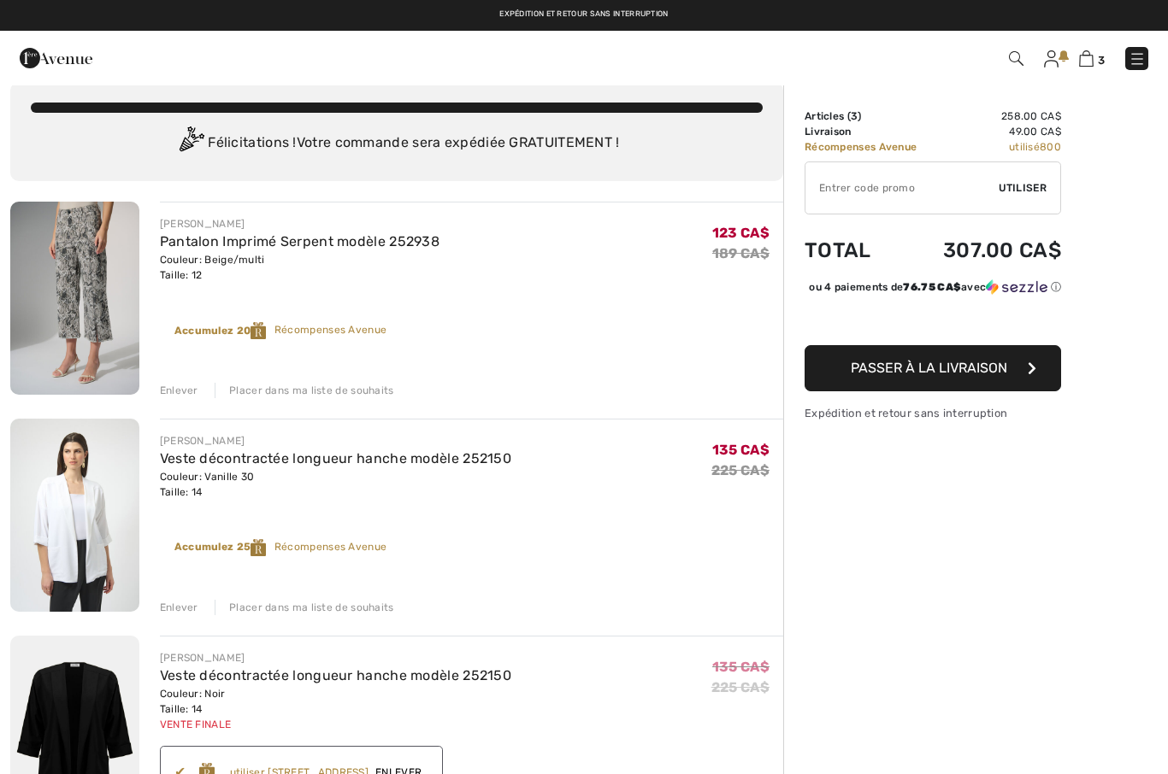
scroll to position [9, 0]
